Goal: Task Accomplishment & Management: Manage account settings

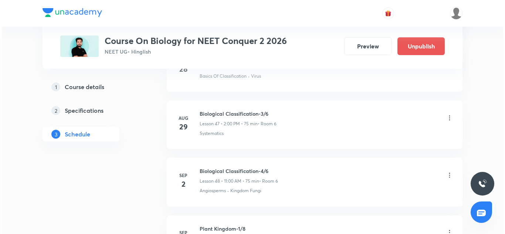
scroll to position [3236, 0]
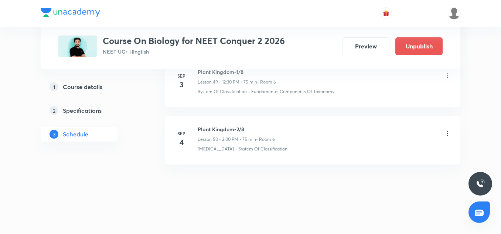
click at [449, 136] on icon at bounding box center [447, 133] width 7 height 7
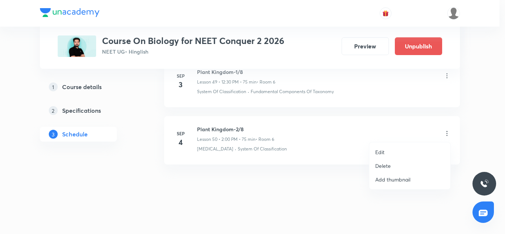
click at [388, 152] on li "Edit" at bounding box center [409, 152] width 81 height 14
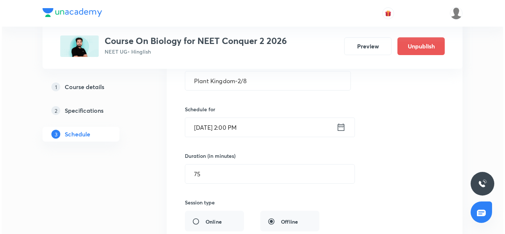
scroll to position [2956, 0]
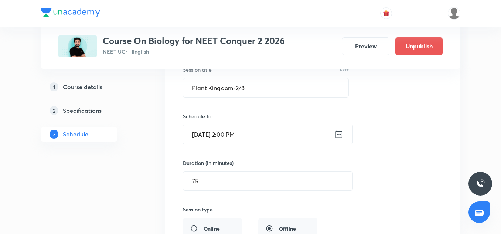
click at [244, 142] on input "[DATE] 2:00 PM" at bounding box center [258, 134] width 151 height 19
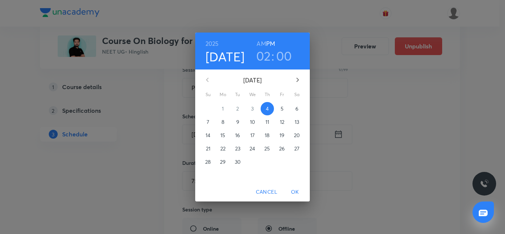
click at [217, 40] on h6 "2025" at bounding box center [211, 43] width 13 height 10
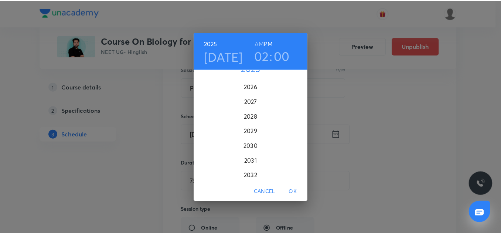
scroll to position [1861, 0]
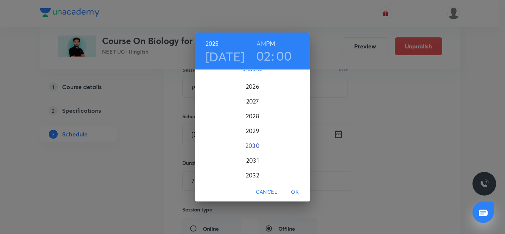
click at [252, 139] on div "2030" at bounding box center [252, 145] width 115 height 15
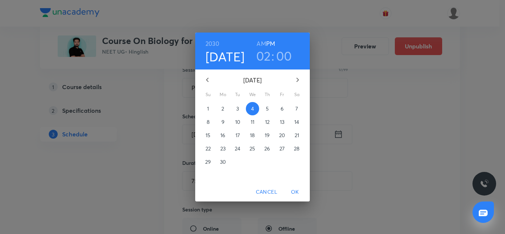
click at [299, 192] on span "OK" at bounding box center [295, 191] width 18 height 9
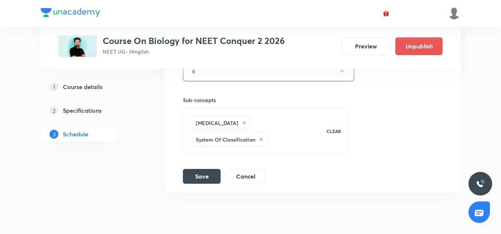
scroll to position [3181, 0]
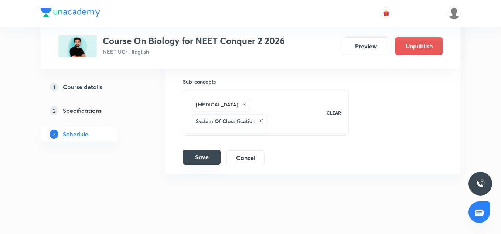
click at [200, 150] on button "Save" at bounding box center [202, 157] width 38 height 15
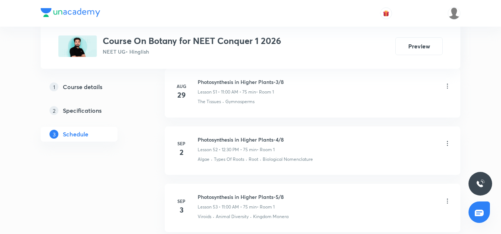
scroll to position [3402, 0]
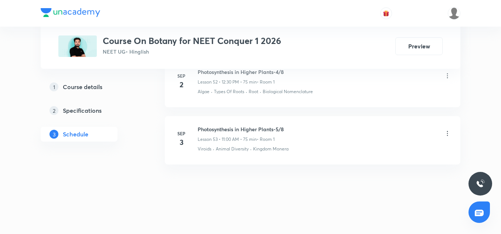
click at [237, 129] on h6 "Photosynthesis in Higher Plants-5/8" at bounding box center [241, 129] width 86 height 8
copy h6 "Photosynthesis in Higher Plants-5/8"
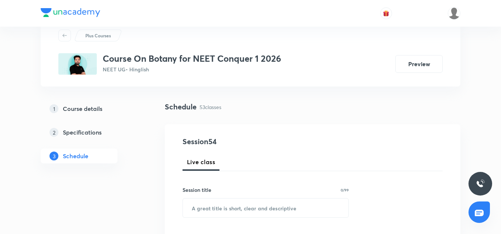
scroll to position [26, 0]
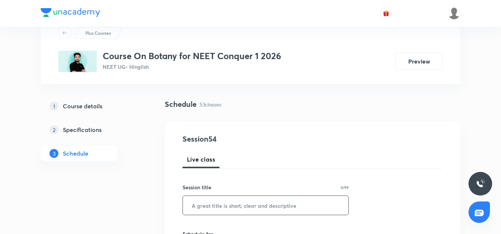
click at [215, 198] on input "text" at bounding box center [266, 205] width 166 height 19
paste input "Photosynthesis in Higher Plants-5/8"
click at [283, 204] on input "Photosynthesis in Higher Plants-5/8" at bounding box center [266, 205] width 166 height 19
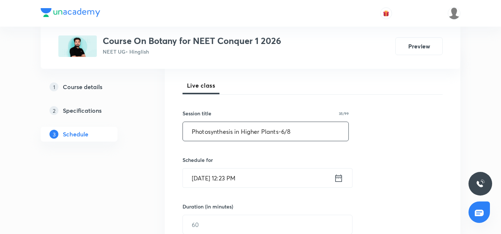
scroll to position [102, 0]
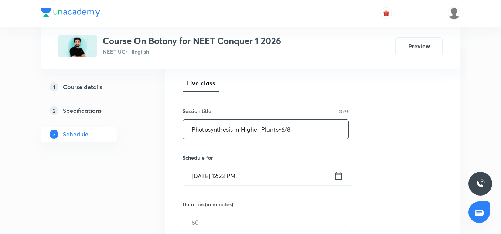
type input "Photosynthesis in Higher Plants-6/8"
click at [205, 172] on input "[DATE] 12:23 PM" at bounding box center [258, 175] width 151 height 19
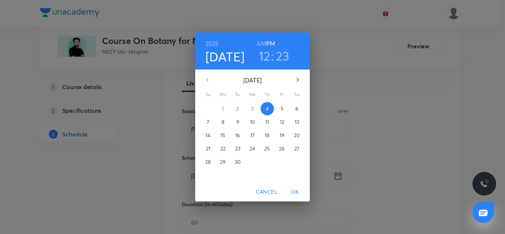
click at [265, 54] on h3 "12" at bounding box center [265, 56] width 12 height 16
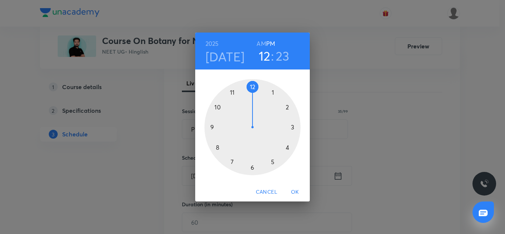
click at [285, 108] on div at bounding box center [252, 127] width 96 height 96
click at [254, 89] on div at bounding box center [252, 127] width 96 height 96
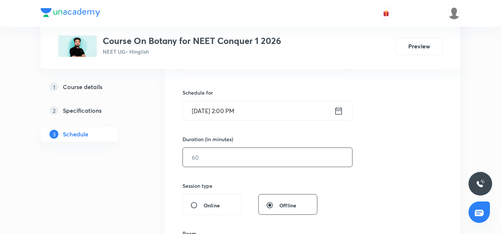
scroll to position [168, 0]
click at [209, 157] on input "text" at bounding box center [267, 156] width 169 height 19
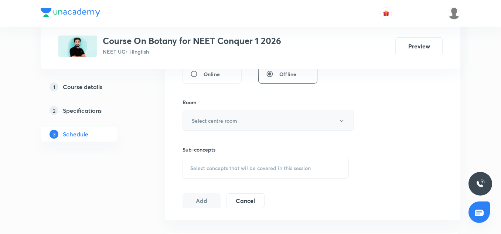
scroll to position [299, 0]
type input "75"
click at [212, 126] on button "Select centre room" at bounding box center [268, 120] width 171 height 20
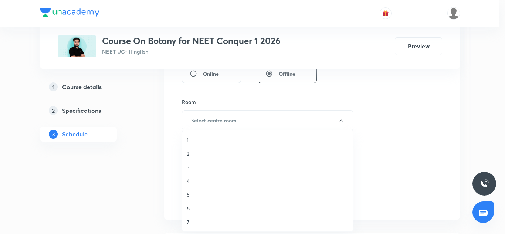
click at [188, 142] on span "1" at bounding box center [268, 140] width 162 height 8
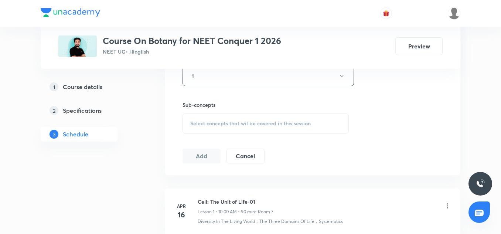
click at [211, 127] on div "Select concepts that wil be covered in this session" at bounding box center [266, 123] width 166 height 21
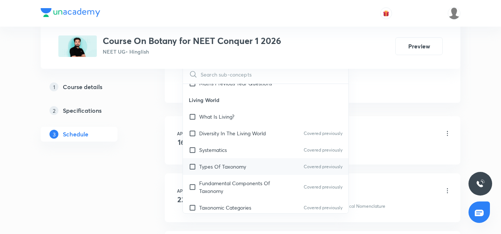
scroll to position [93, 0]
click at [230, 170] on div "Types Of Taxonomy Covered previously" at bounding box center [266, 165] width 166 height 17
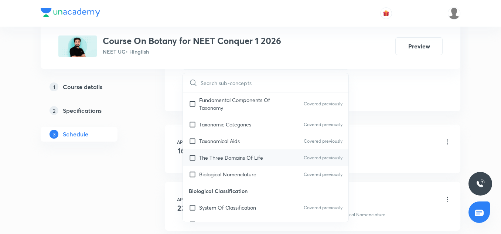
scroll to position [184, 0]
click at [220, 164] on div "The Three Domains Of Life Covered previously" at bounding box center [266, 157] width 166 height 17
checkbox input "true"
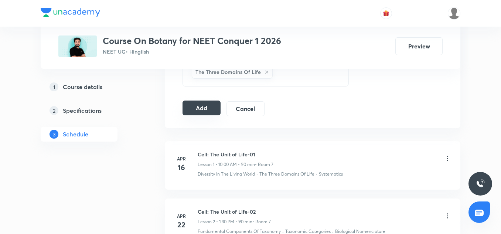
click at [211, 110] on button "Add" at bounding box center [202, 108] width 38 height 15
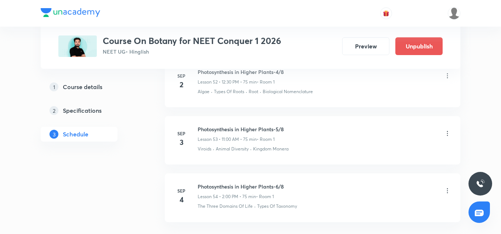
scroll to position [3120, 0]
